Goal: Information Seeking & Learning: Find specific fact

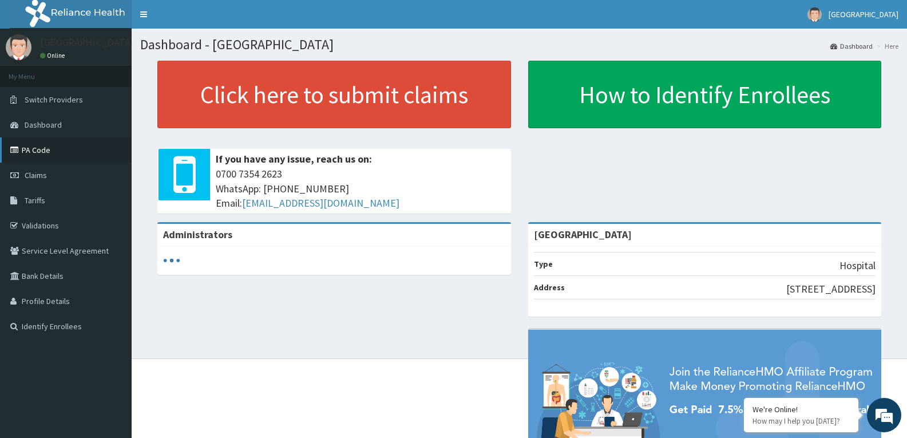
click at [61, 157] on link "PA Code" at bounding box center [66, 149] width 132 height 25
click at [65, 154] on link "PA Code" at bounding box center [66, 149] width 132 height 25
click at [53, 148] on link "PA Code" at bounding box center [66, 149] width 132 height 25
click at [59, 183] on link "Claims" at bounding box center [66, 175] width 132 height 25
click at [55, 160] on link "PA Code" at bounding box center [66, 149] width 132 height 25
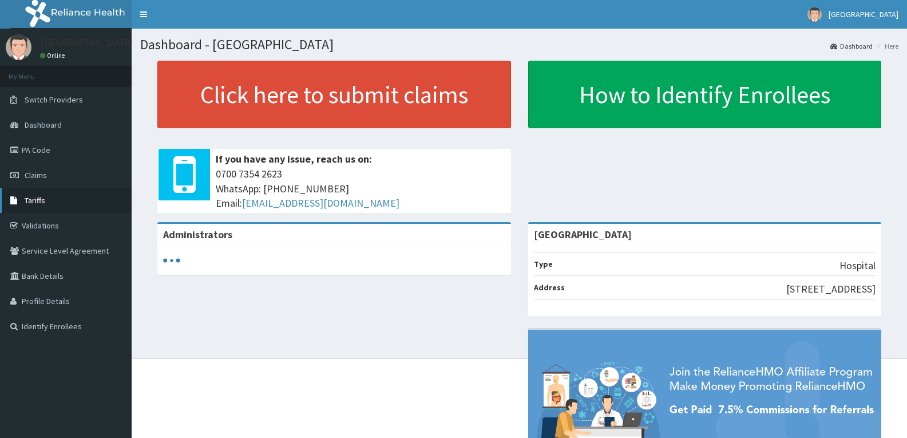
click at [35, 209] on link "Tariffs" at bounding box center [66, 200] width 132 height 25
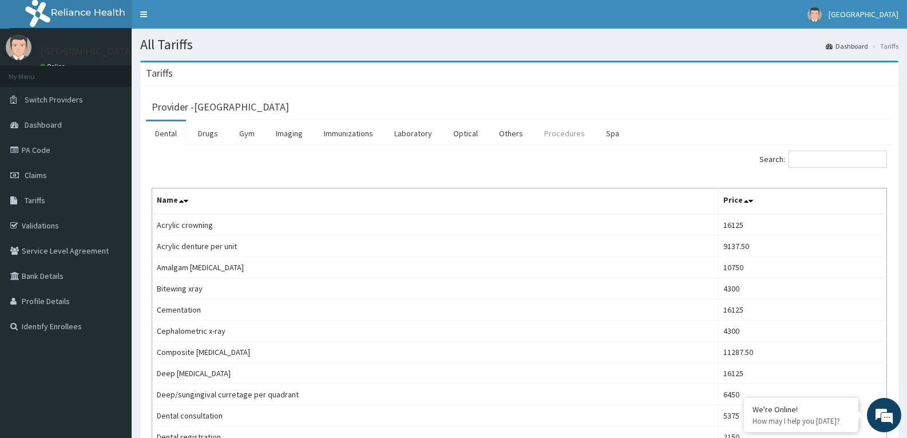
click at [564, 132] on link "Procedures" at bounding box center [564, 133] width 59 height 24
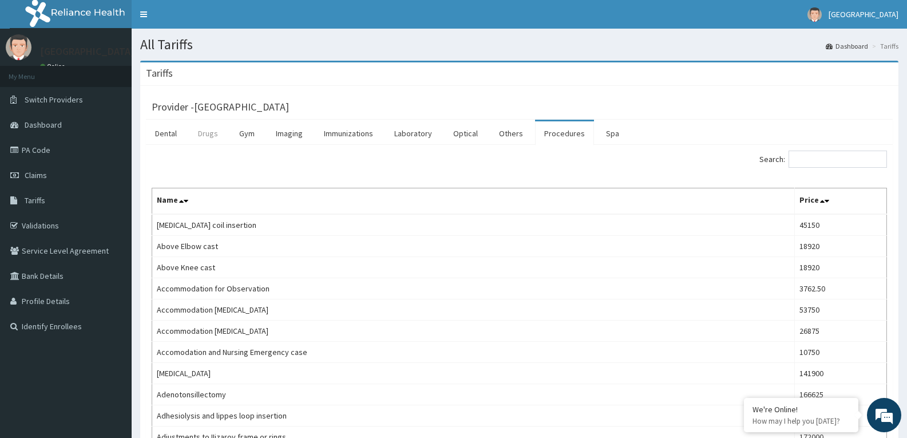
click at [216, 136] on link "Drugs" at bounding box center [208, 133] width 38 height 24
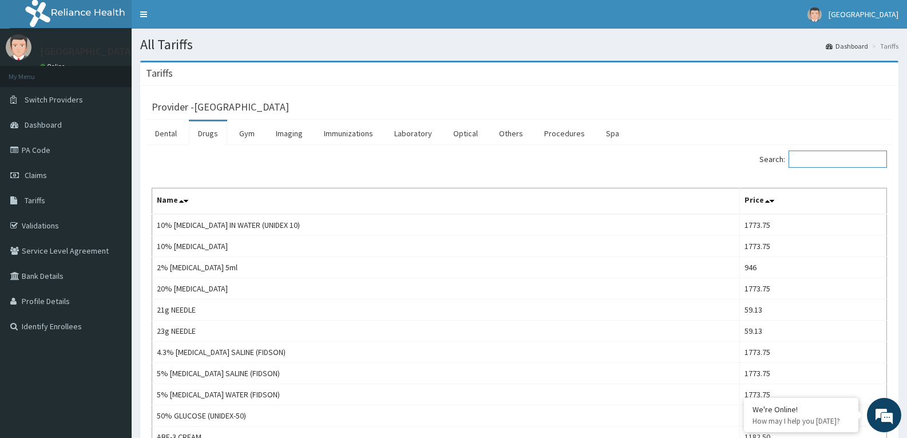
click at [809, 163] on input "Search:" at bounding box center [837, 158] width 98 height 17
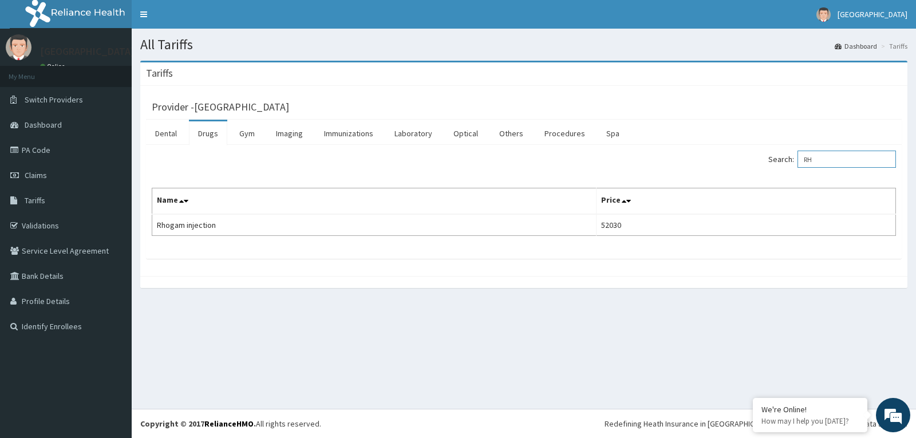
type input "R"
